Goal: Navigation & Orientation: Find specific page/section

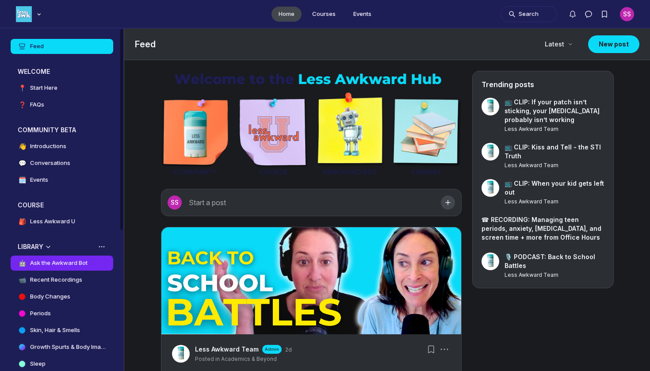
scroll to position [2661, 1693]
click at [93, 265] on link "🤖 Ask the Awkward Bot" at bounding box center [62, 263] width 103 height 15
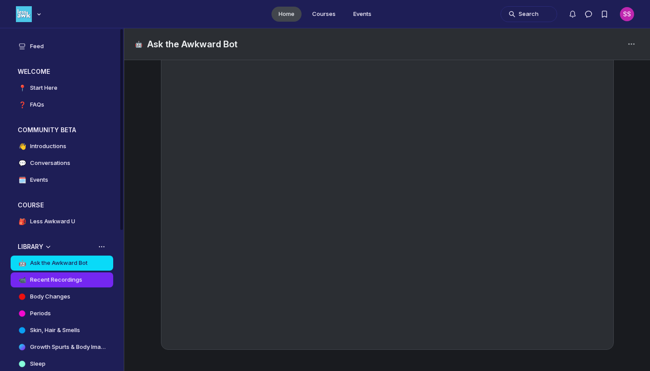
click at [71, 284] on link "📹 Recent Recordings" at bounding box center [62, 279] width 103 height 15
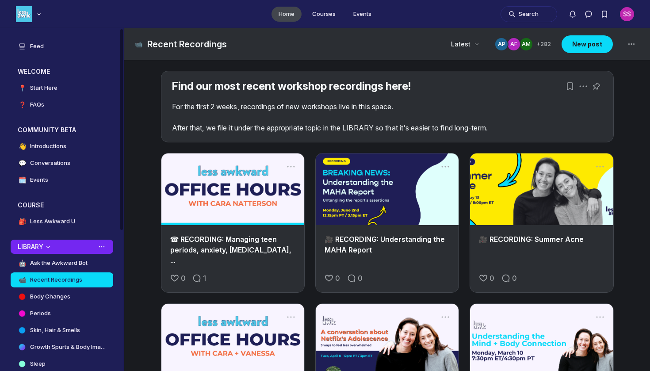
click at [79, 252] on button "LIBRARY" at bounding box center [62, 247] width 103 height 14
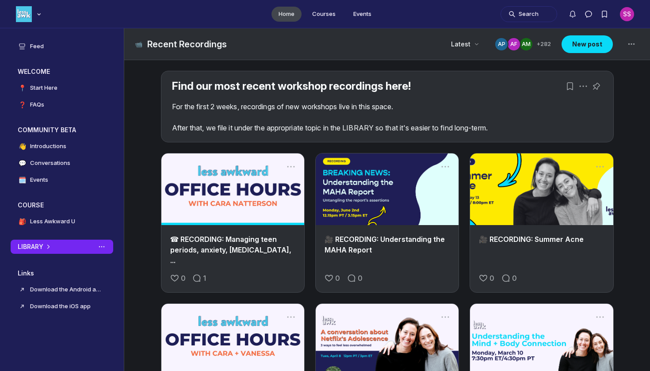
click at [79, 252] on button "LIBRARY" at bounding box center [62, 247] width 103 height 14
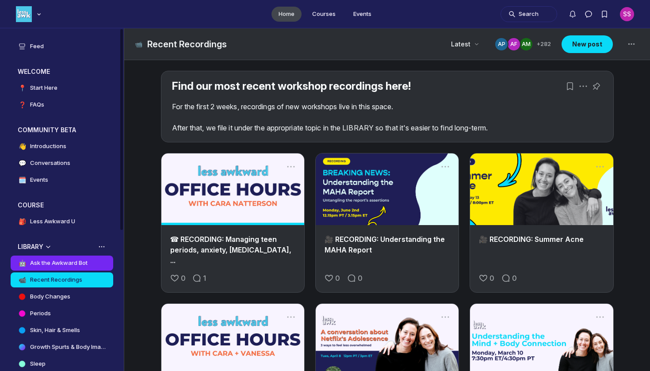
click at [77, 264] on h4 "Ask the Awkward Bot" at bounding box center [58, 263] width 57 height 9
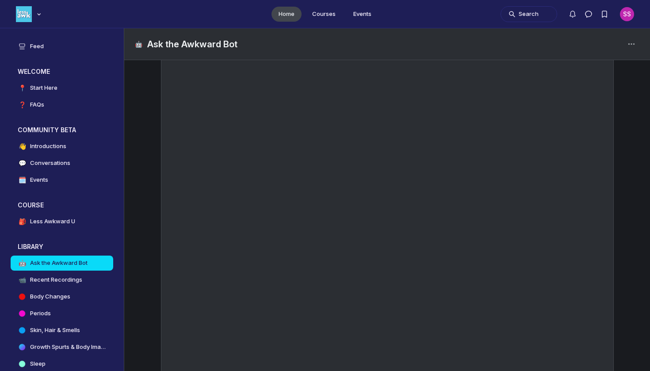
scroll to position [102, 0]
click at [76, 279] on h4 "Recent Recordings" at bounding box center [56, 279] width 52 height 9
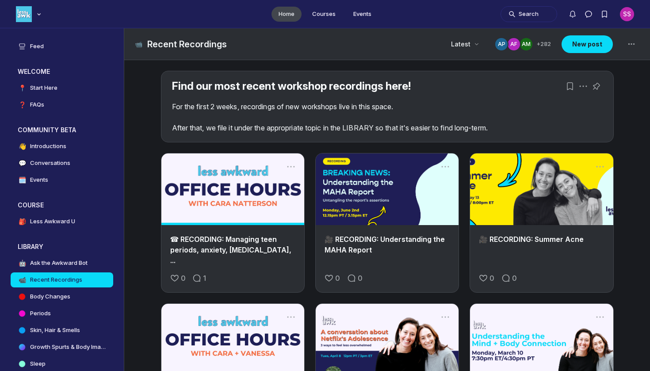
click at [256, 233] on div "☎ RECORDING: Managing teen periods, anxiety, [MEDICAL_DATA], ..." at bounding box center [232, 250] width 143 height 50
click at [74, 256] on link "🤖 Ask the Awkward Bot" at bounding box center [62, 263] width 103 height 15
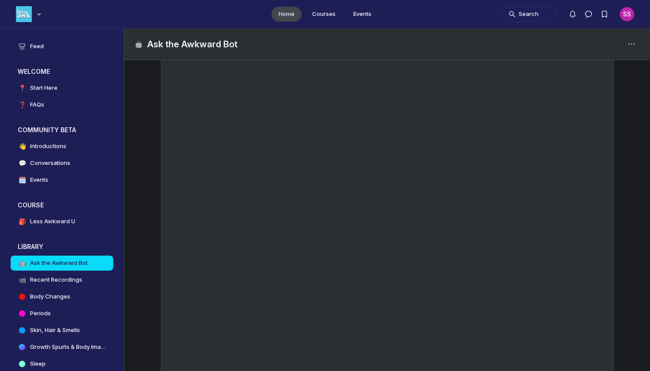
scroll to position [100, 0]
